Goal: Task Accomplishment & Management: Manage account settings

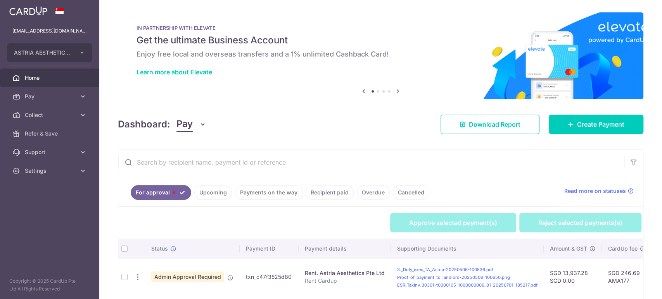
click at [191, 116] on div "Dashboard: Pay Pay Collect Download Report Download Report Create Payment" at bounding box center [381, 123] width 526 height 22
click at [192, 124] on span "Pay" at bounding box center [184, 124] width 16 height 15
click at [205, 168] on link "Collect" at bounding box center [217, 165] width 81 height 19
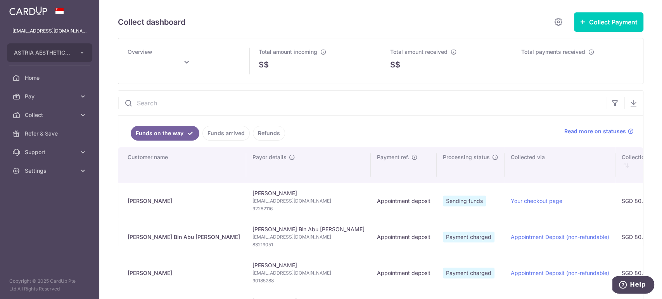
click at [146, 198] on div "Chloe Toh" at bounding box center [184, 201] width 112 height 8
copy tr "Chloe Toh"
click at [252, 207] on span "92282116" at bounding box center [308, 209] width 112 height 8
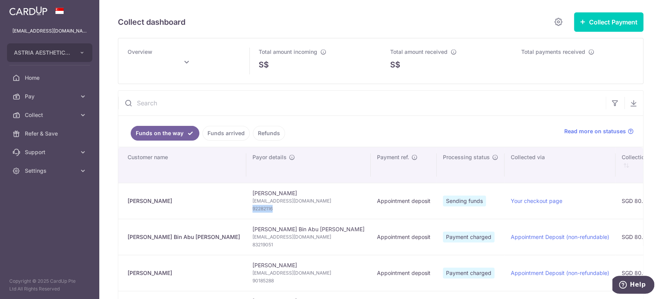
click at [252, 207] on span "92282116" at bounding box center [308, 209] width 112 height 8
copy tr "92282116"
type input "September 2025"
click at [275, 195] on td "Chloe Toh chloetohce@gmail.com 92282116" at bounding box center [308, 201] width 124 height 36
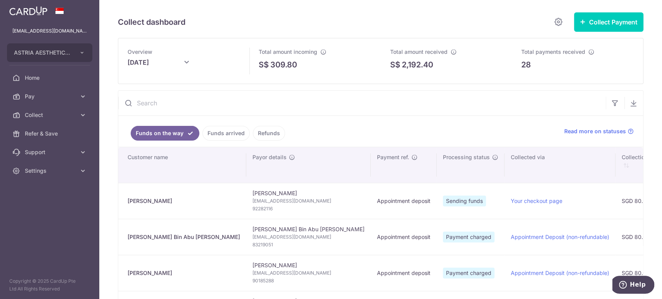
click at [275, 196] on td "Chloe Toh chloetohce@gmail.com 92282116" at bounding box center [308, 201] width 124 height 36
click at [276, 197] on span "chloetohce@gmail.com" at bounding box center [308, 201] width 112 height 8
click at [277, 200] on span "chloetohce@gmail.com" at bounding box center [308, 201] width 112 height 8
click at [277, 201] on span "chloetohce@gmail.com" at bounding box center [308, 201] width 112 height 8
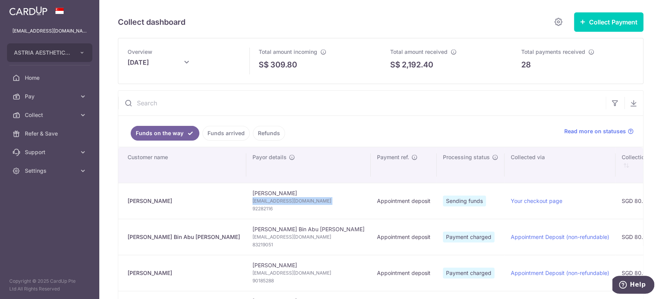
copy td "chloetohce@gmail.com"
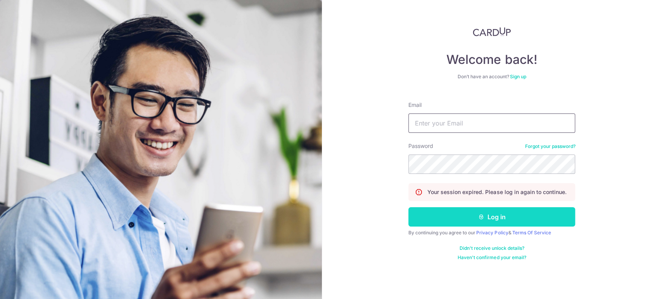
type input "[EMAIL_ADDRESS][DOMAIN_NAME]"
click at [459, 218] on button "Log in" at bounding box center [491, 216] width 167 height 19
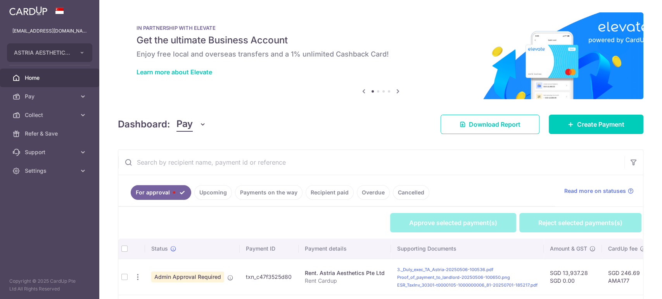
click at [200, 126] on icon "button" at bounding box center [203, 125] width 8 height 8
click at [202, 164] on link "Collect" at bounding box center [217, 165] width 81 height 19
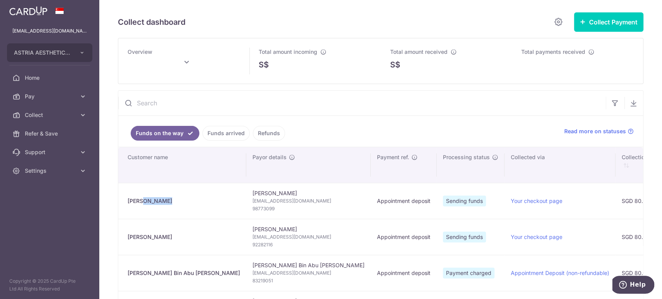
drag, startPoint x: 155, startPoint y: 199, endPoint x: 124, endPoint y: 200, distance: 31.0
click at [124, 200] on td "Grace NG" at bounding box center [182, 201] width 128 height 36
copy div "Grace NG"
click at [280, 197] on span "Gracia_ng@hotmail.com" at bounding box center [308, 201] width 112 height 8
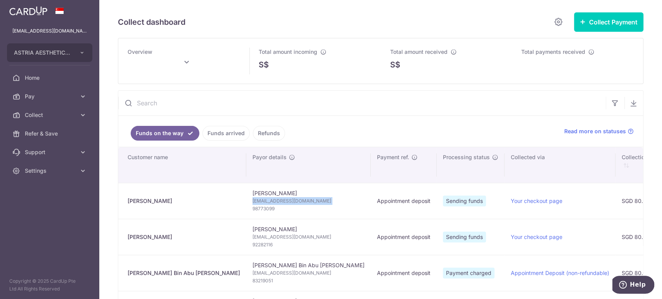
click at [280, 197] on span "Gracia_ng@hotmail.com" at bounding box center [308, 201] width 112 height 8
copy td "Gracia_ng@hotmail.com"
click at [252, 208] on span "98773099" at bounding box center [308, 209] width 112 height 8
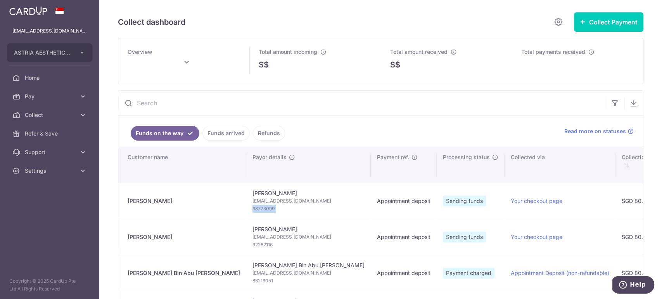
copy tr "98773099"
type input "September 2025"
